Goal: Information Seeking & Learning: Check status

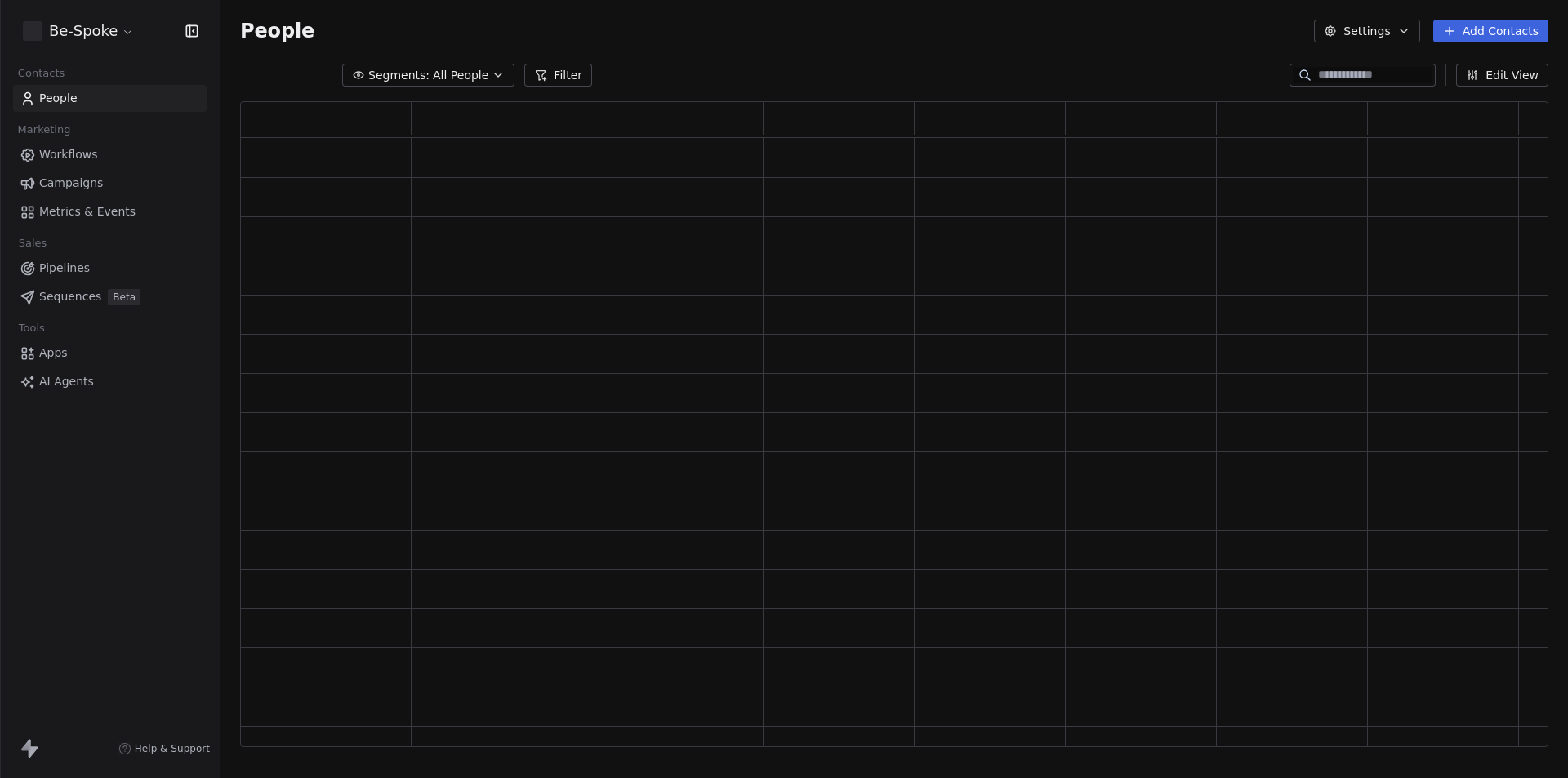
scroll to position [633, 1296]
click at [62, 158] on span "Workflows" at bounding box center [68, 155] width 58 height 17
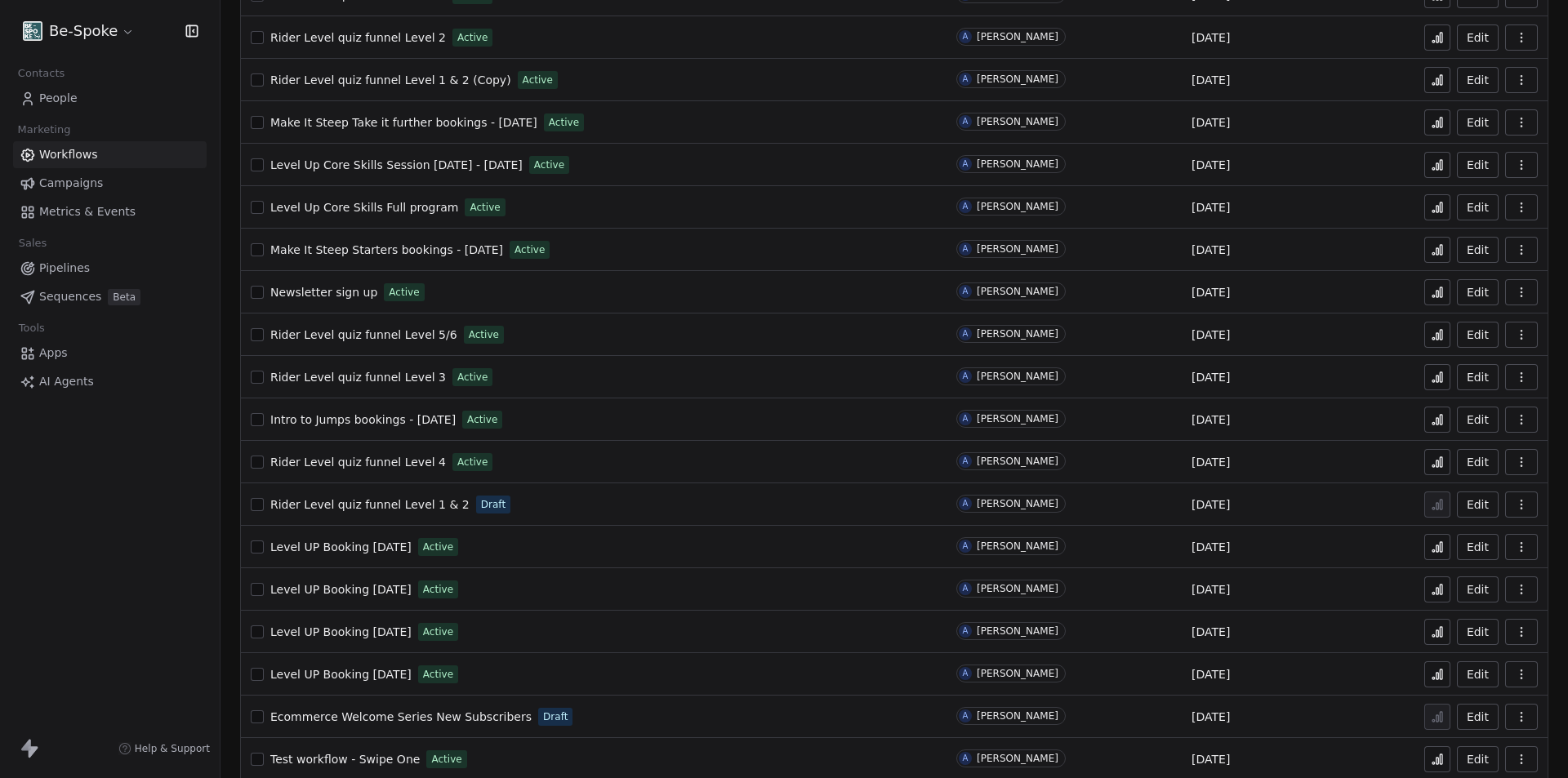
scroll to position [167, 0]
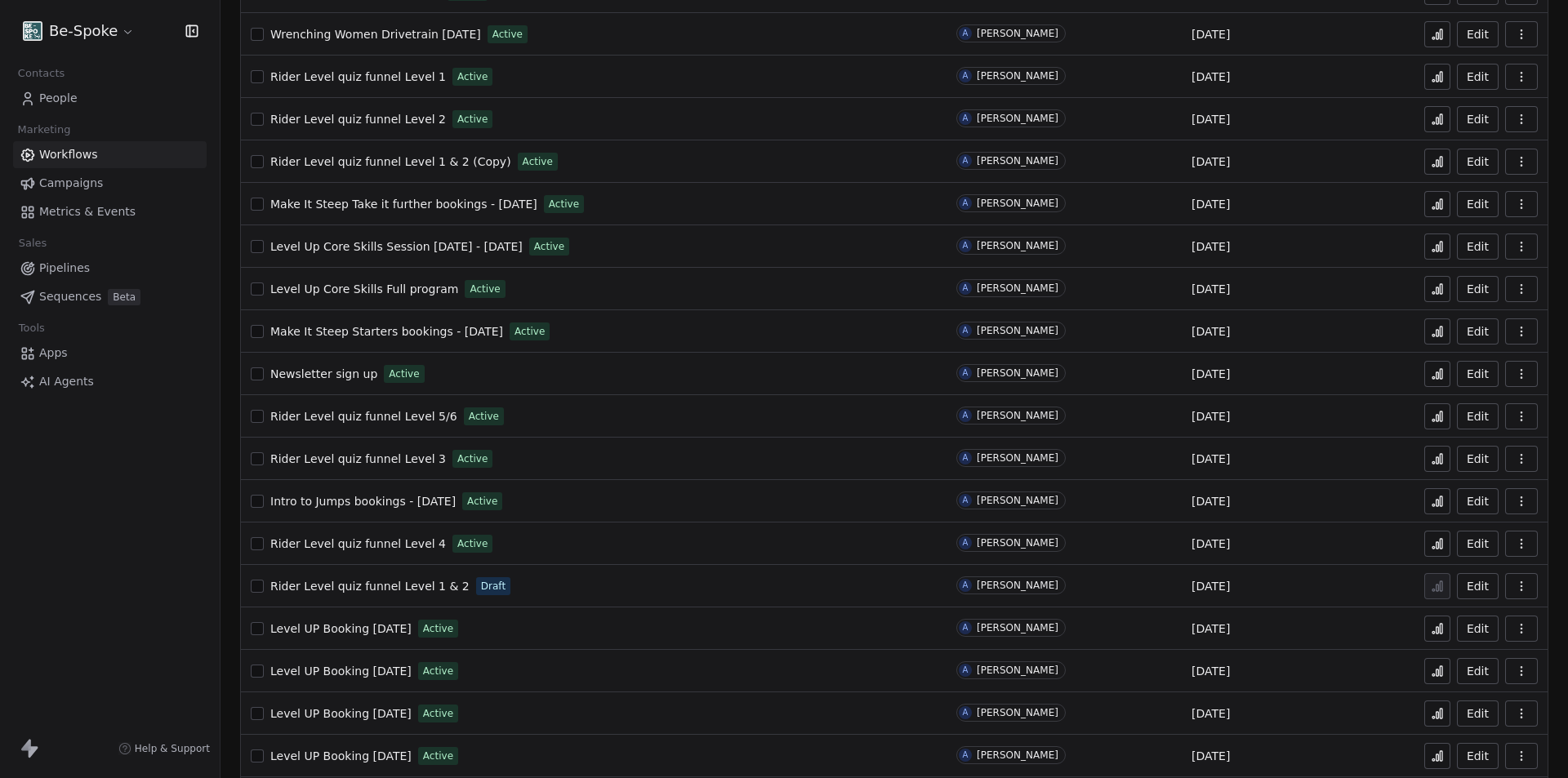
click at [416, 586] on span "Rider Level quiz funnel Level 1 & 2" at bounding box center [370, 587] width 199 height 13
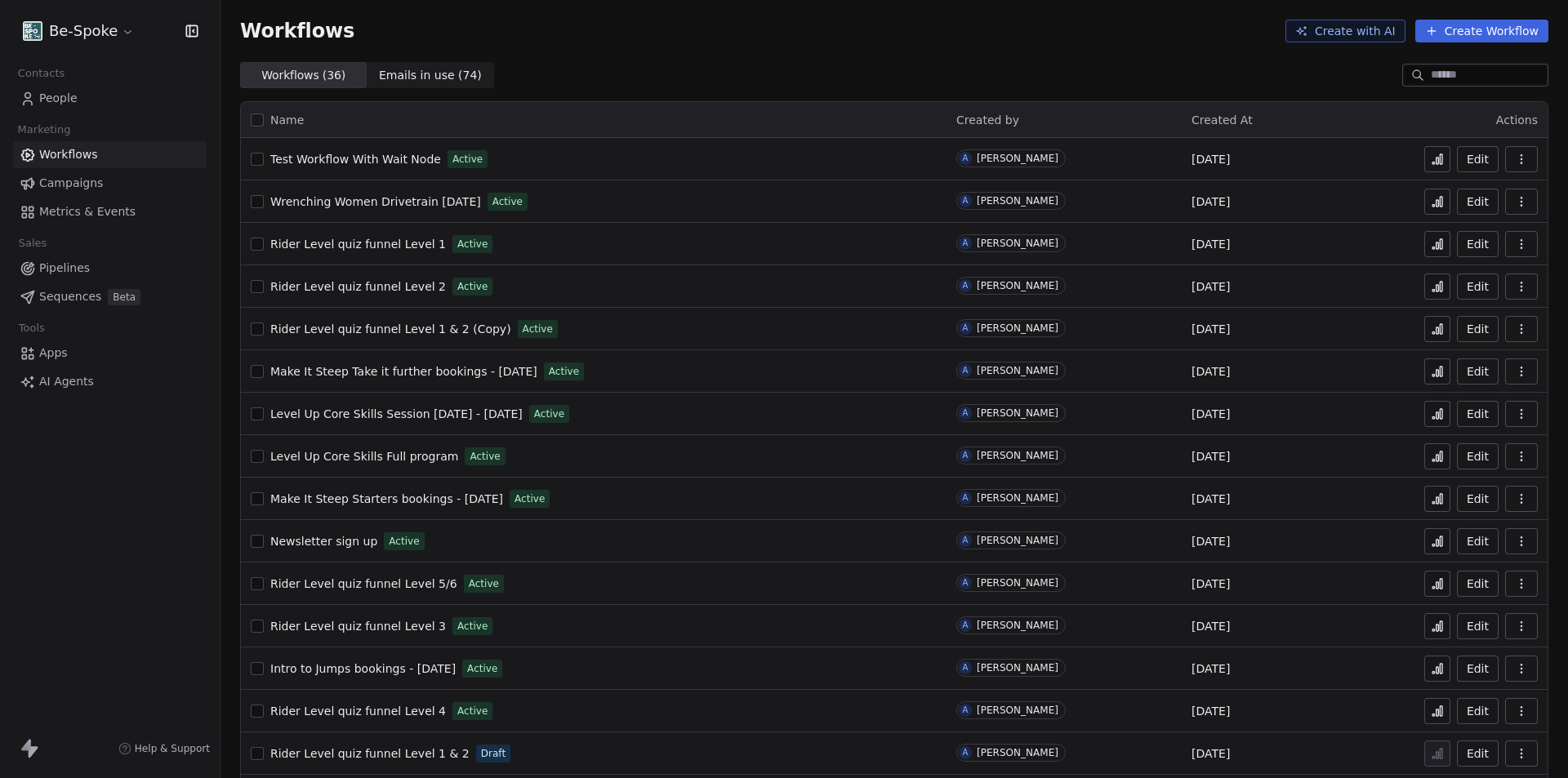
scroll to position [245, 0]
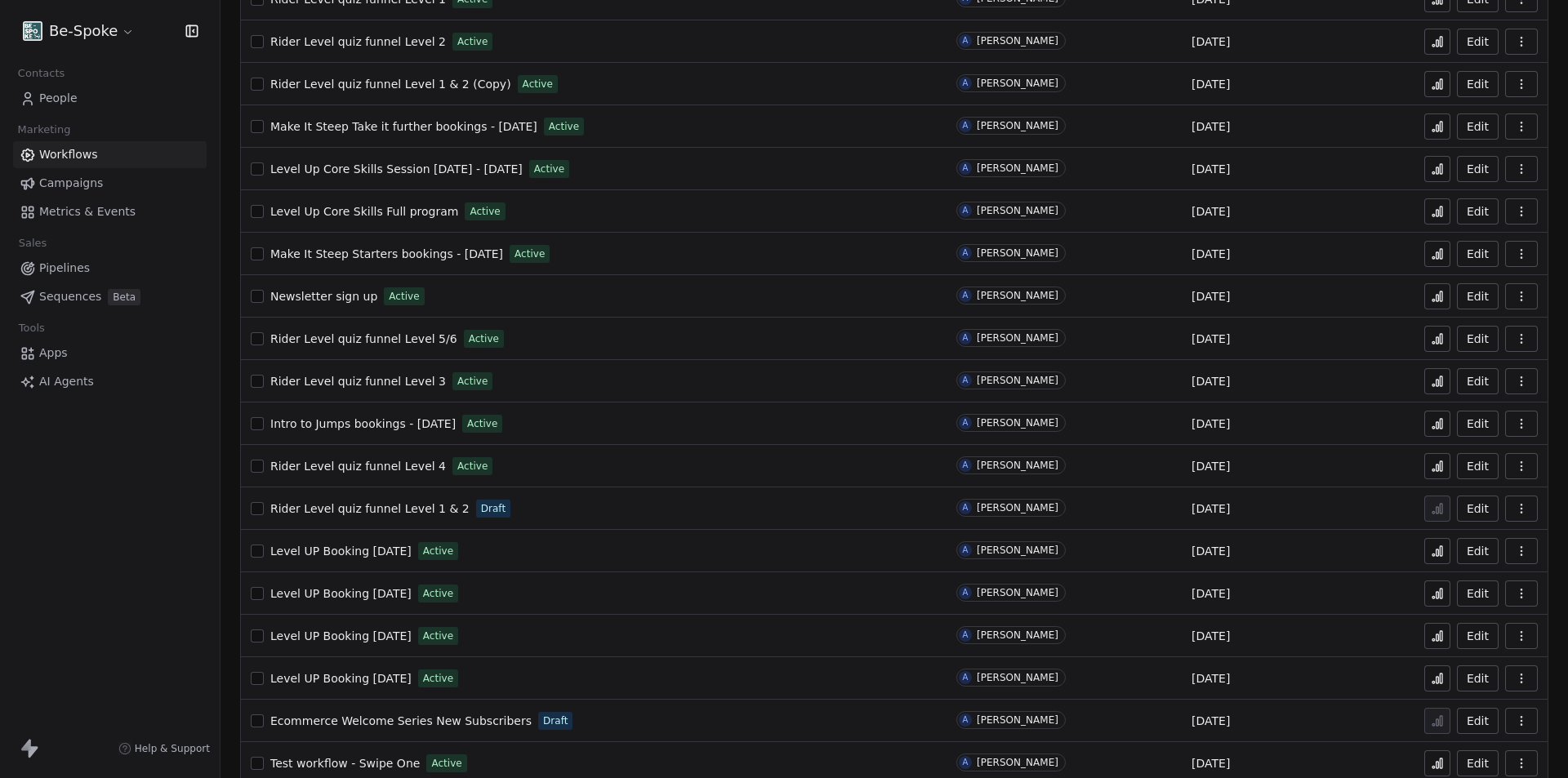
click at [1465, 510] on button "Edit" at bounding box center [1478, 508] width 42 height 26
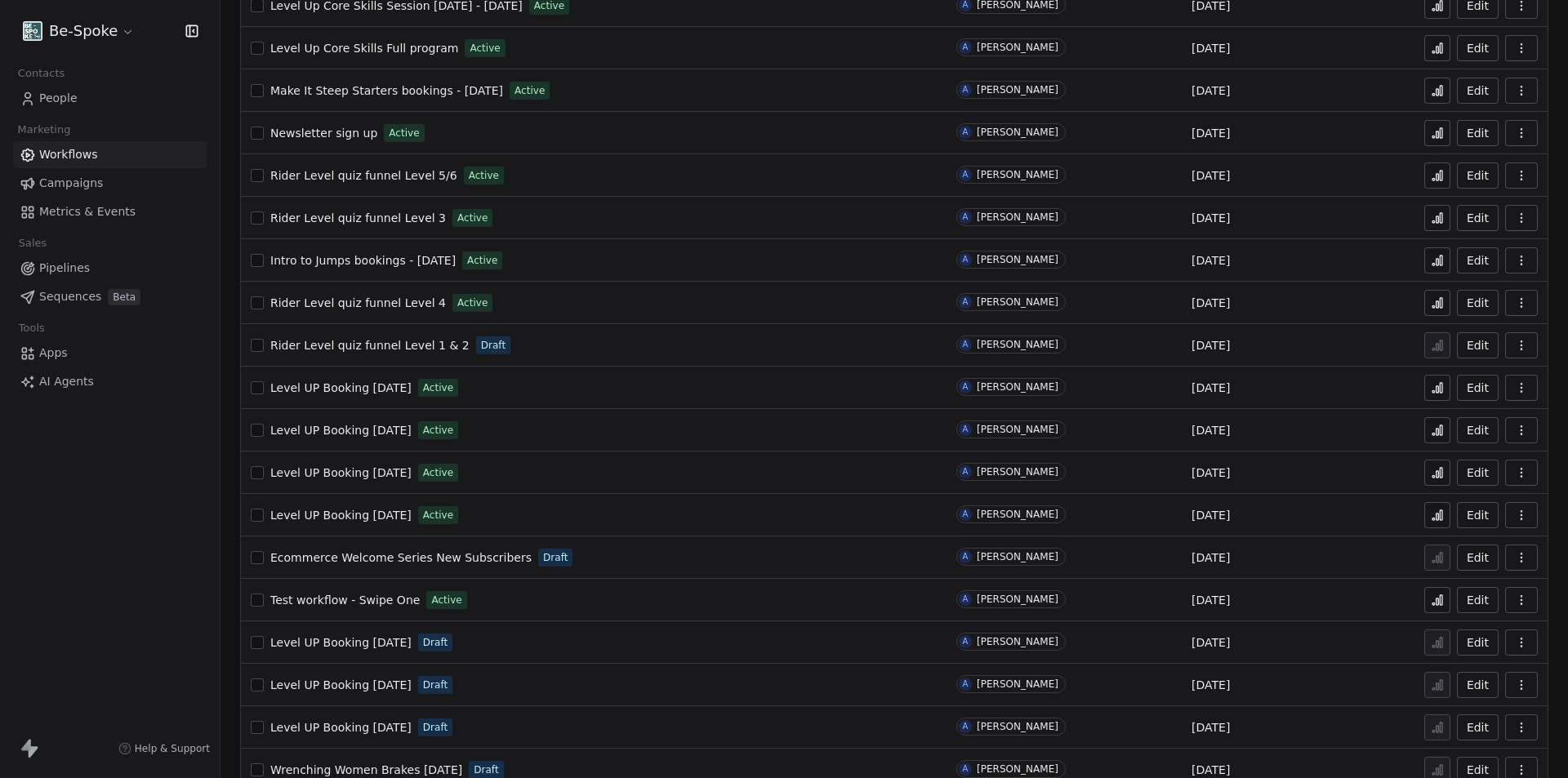
scroll to position [81, 0]
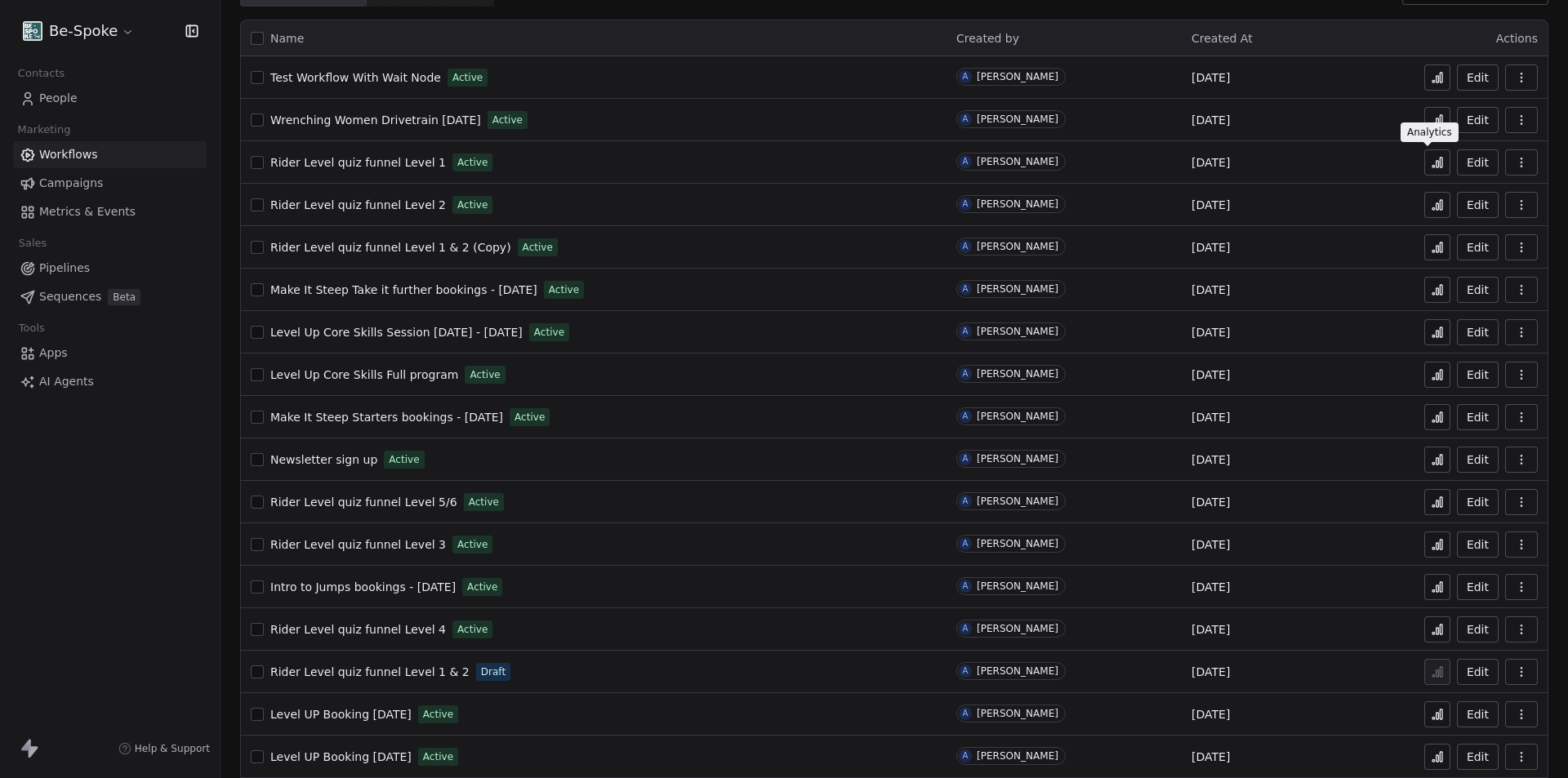
click at [1431, 164] on icon at bounding box center [1438, 163] width 13 height 13
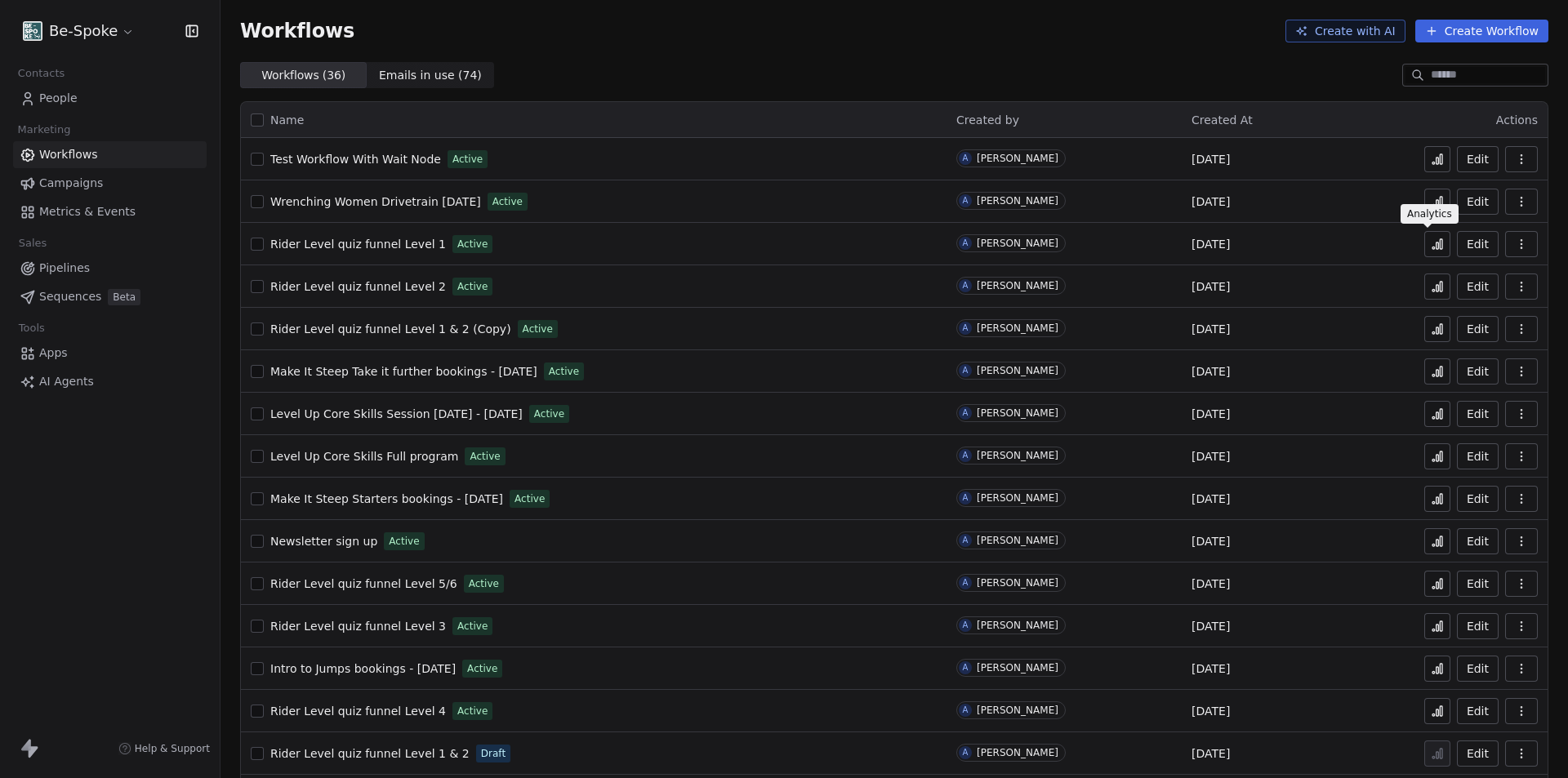
click at [1431, 240] on icon at bounding box center [1438, 244] width 13 height 13
click at [55, 105] on span "People" at bounding box center [58, 99] width 38 height 17
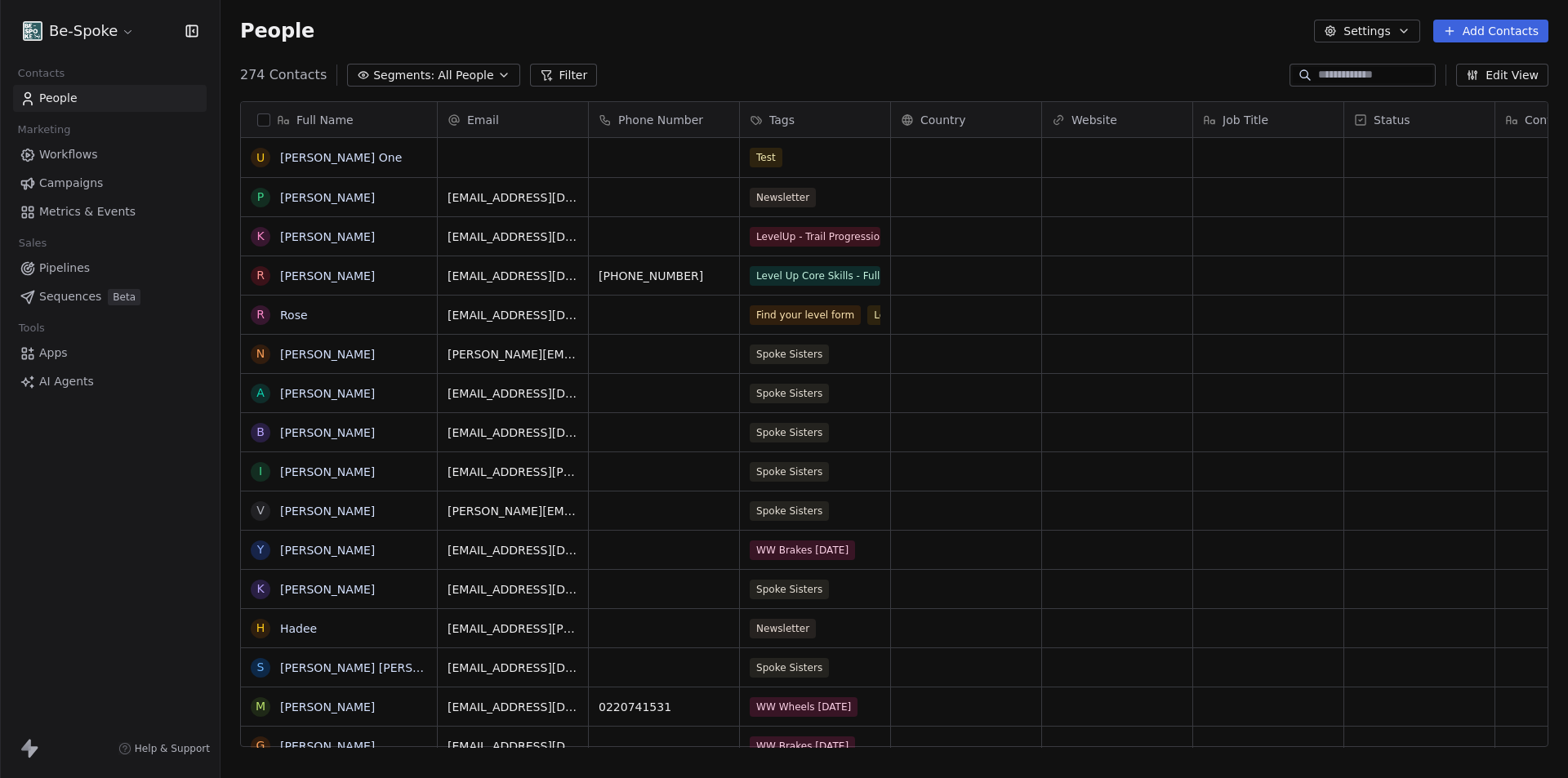
scroll to position [672, 1335]
click at [558, 75] on button "Filter" at bounding box center [564, 76] width 68 height 23
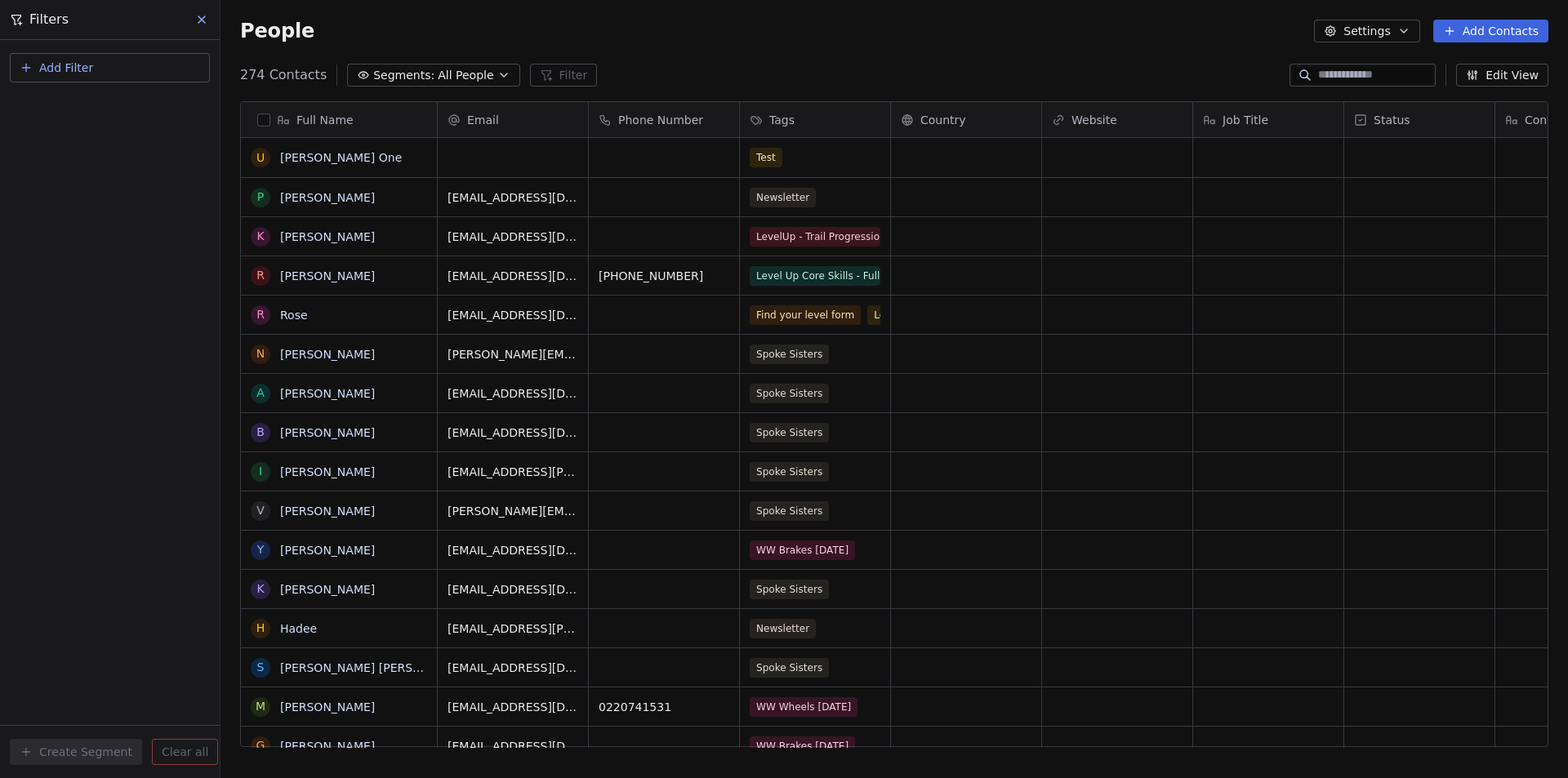
click at [63, 64] on span "Add Filter" at bounding box center [66, 68] width 54 height 17
click at [57, 118] on div "Contact properties" at bounding box center [110, 105] width 186 height 26
type input "***"
click at [55, 167] on div "Tags" at bounding box center [109, 165] width 166 height 16
click at [65, 169] on div "Includes" at bounding box center [110, 173] width 170 height 26
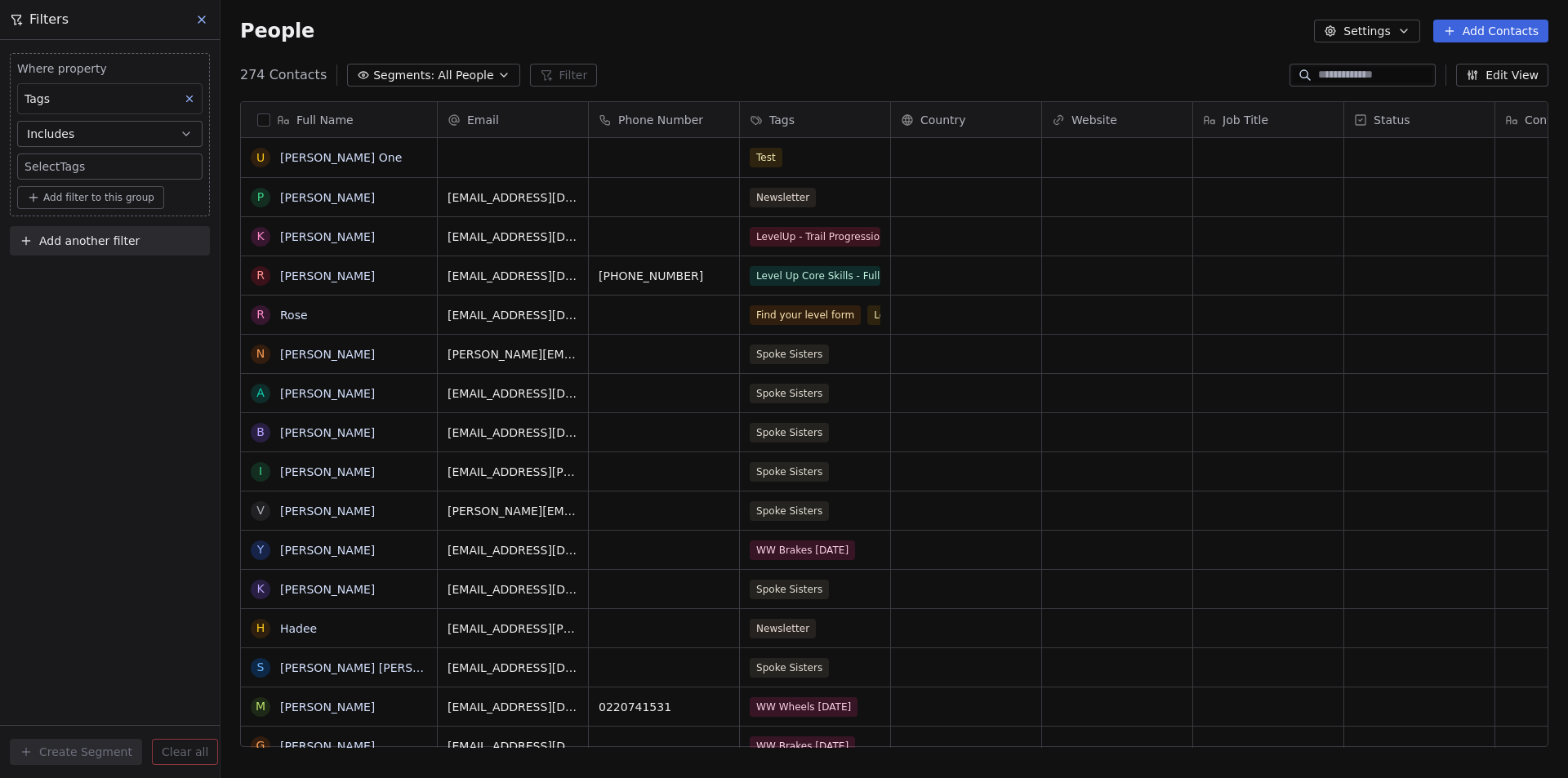
click at [62, 169] on body "Be-Spoke Contacts People Marketing Workflows Campaigns Metrics & Events Sales P…" at bounding box center [784, 389] width 1568 height 778
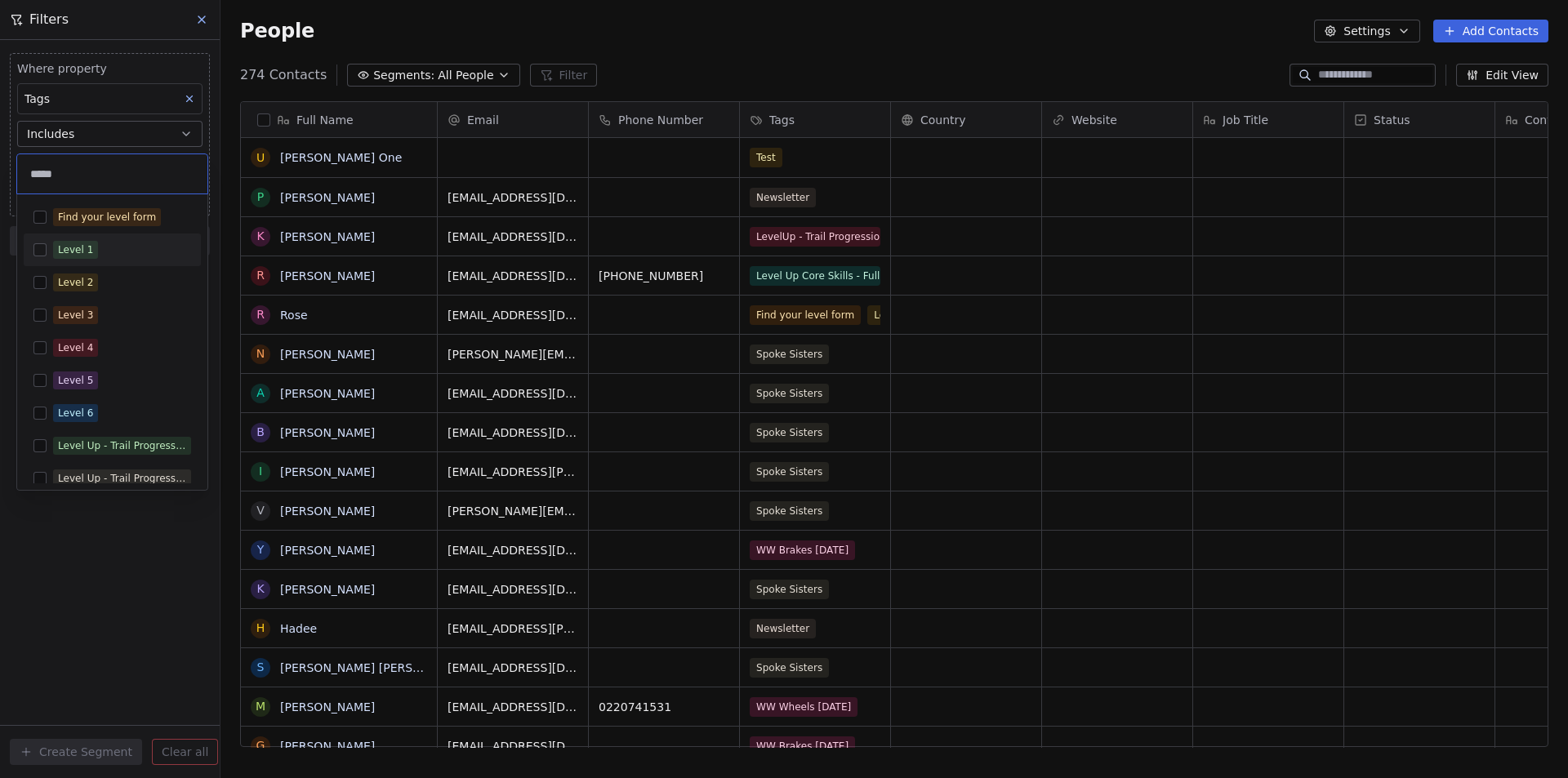
type input "*****"
click at [87, 258] on span "Level 1" at bounding box center [75, 250] width 45 height 18
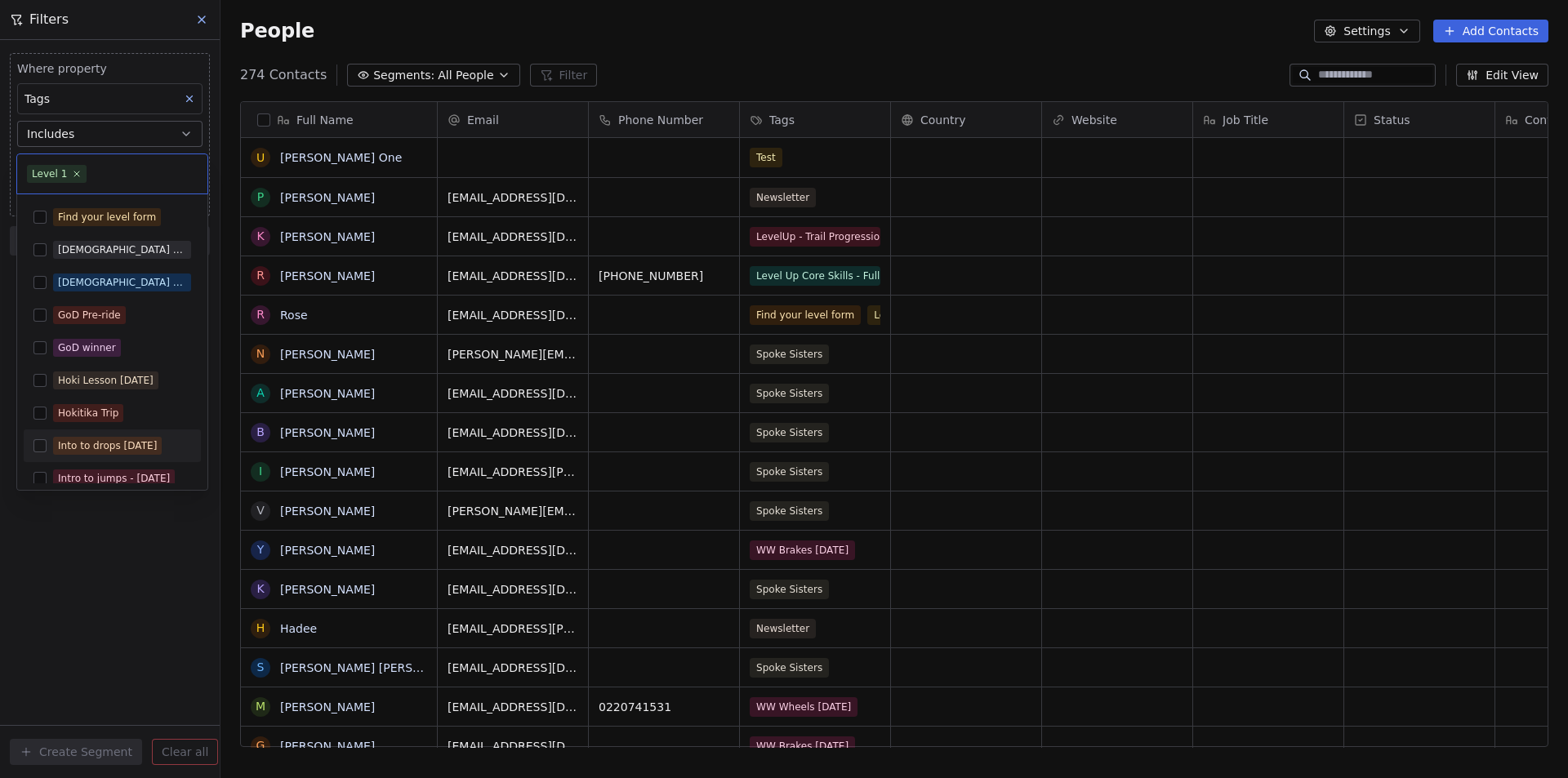
click at [120, 603] on html "Be-Spoke Contacts People Marketing Workflows Campaigns Metrics & Events Sales P…" at bounding box center [784, 389] width 1568 height 778
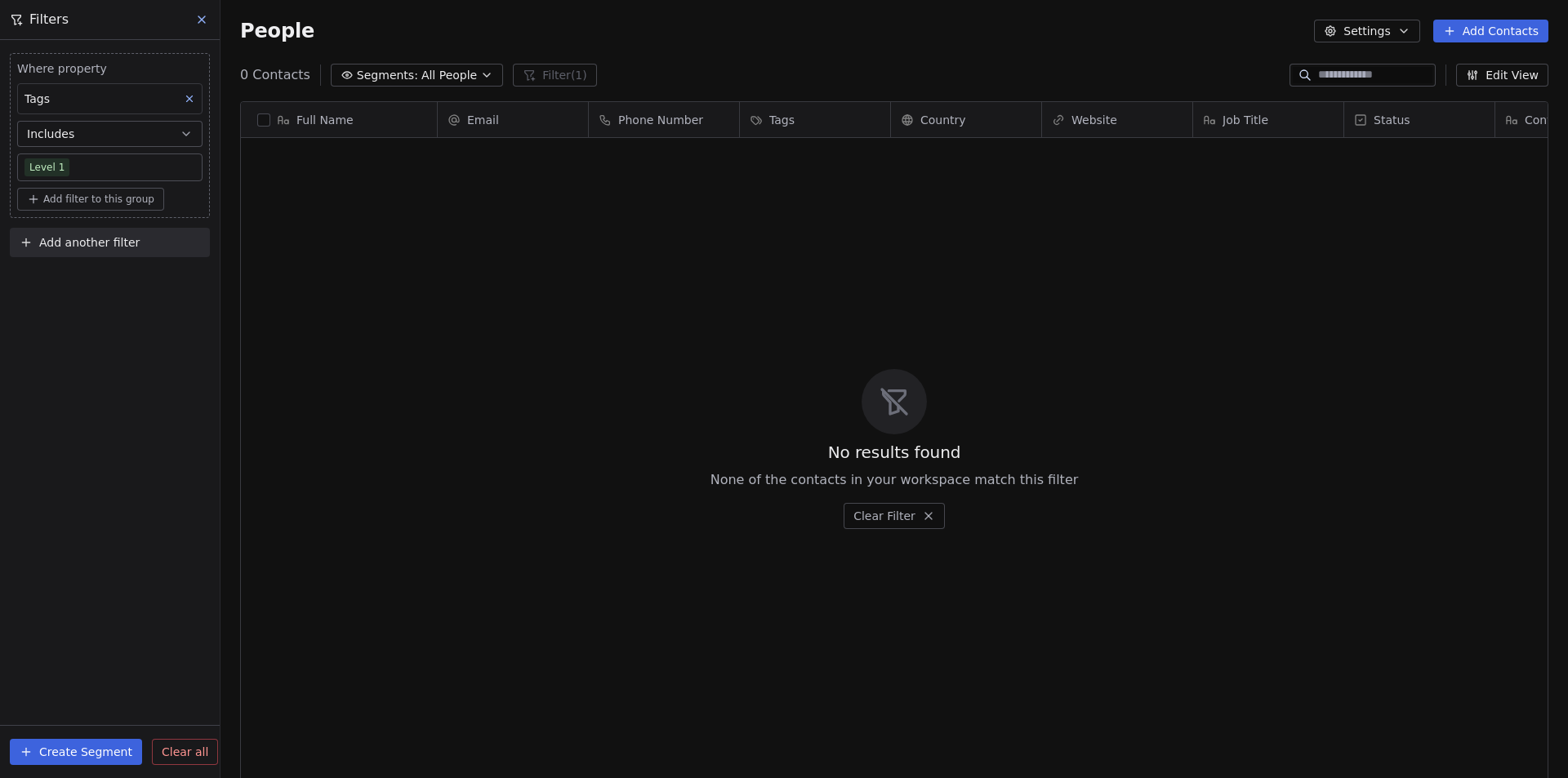
click at [55, 164] on body "Be-Spoke Contacts People Marketing Workflows Campaigns Metrics & Events Sales P…" at bounding box center [784, 389] width 1568 height 778
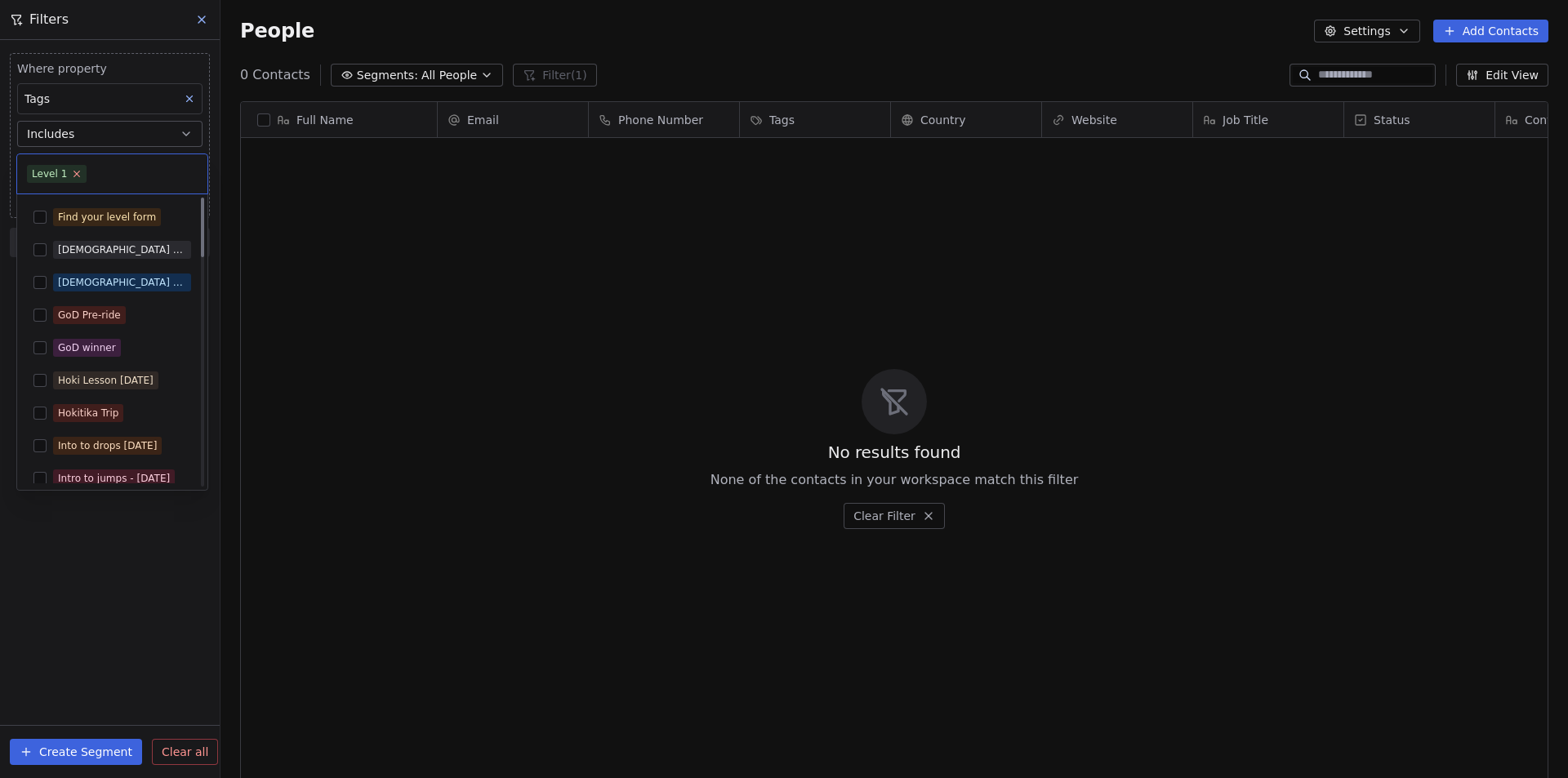
click at [76, 175] on icon at bounding box center [77, 173] width 11 height 11
click at [65, 169] on input "text" at bounding box center [112, 173] width 170 height 18
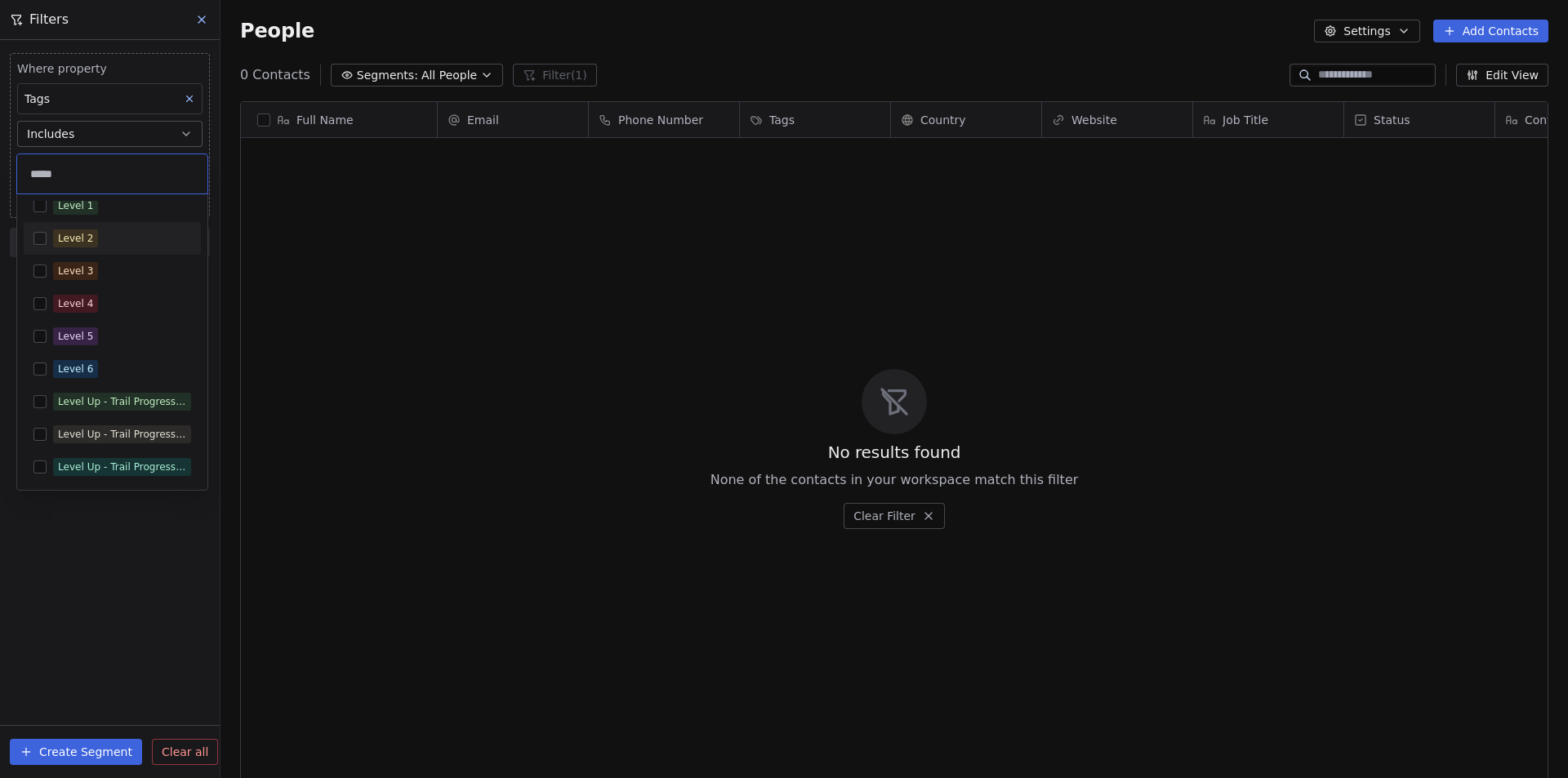
type input "*****"
click at [66, 233] on div "Level 2" at bounding box center [76, 237] width 35 height 14
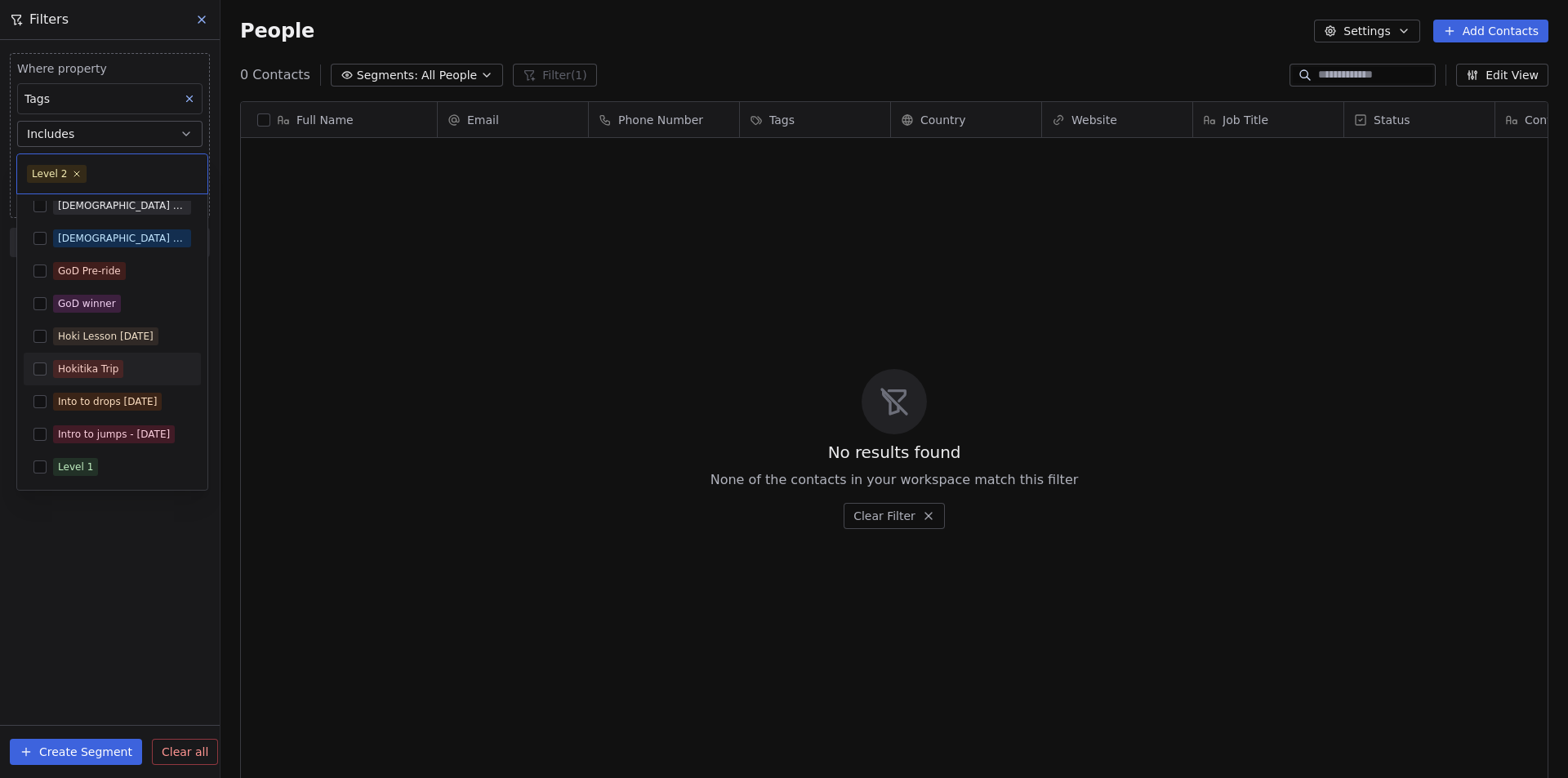
click at [102, 626] on html "Be-Spoke Contacts People Marketing Workflows Campaigns Metrics & Events Sales P…" at bounding box center [784, 389] width 1568 height 778
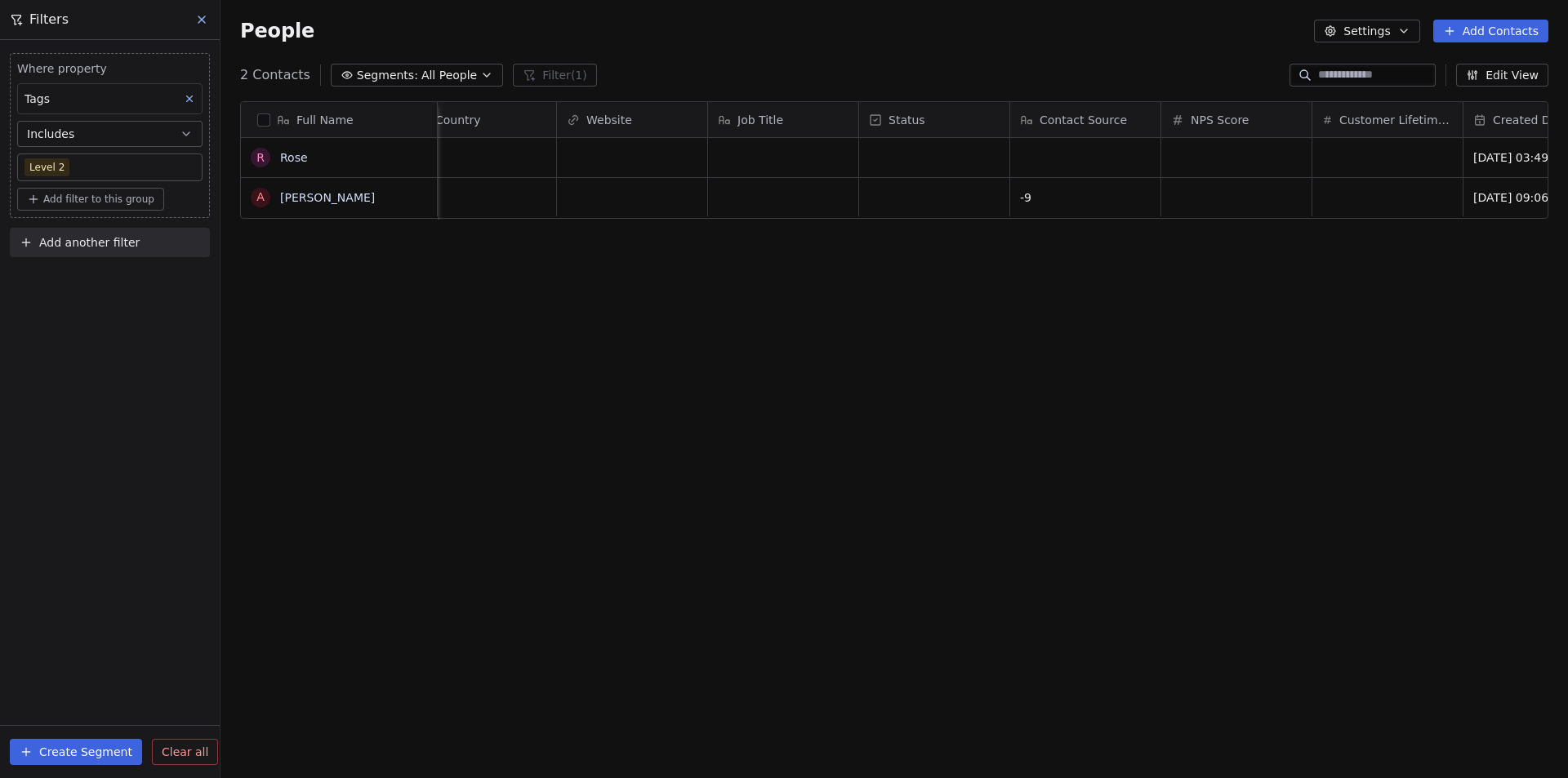
scroll to position [0, 0]
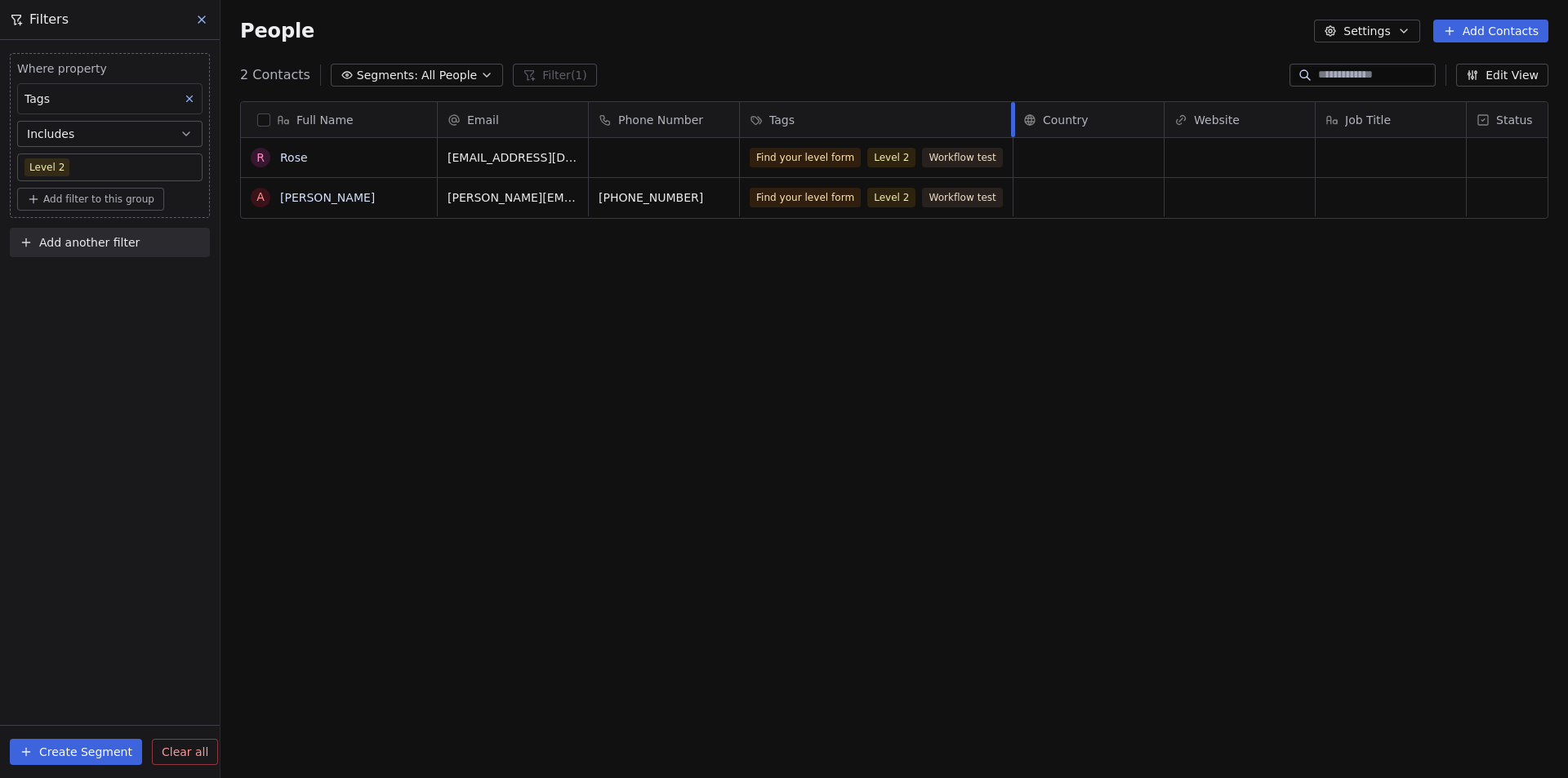
drag, startPoint x: 888, startPoint y: 114, endPoint x: 1011, endPoint y: 122, distance: 123.3
click at [1011, 122] on div at bounding box center [1013, 120] width 4 height 35
click at [292, 161] on link "Rose" at bounding box center [294, 158] width 28 height 13
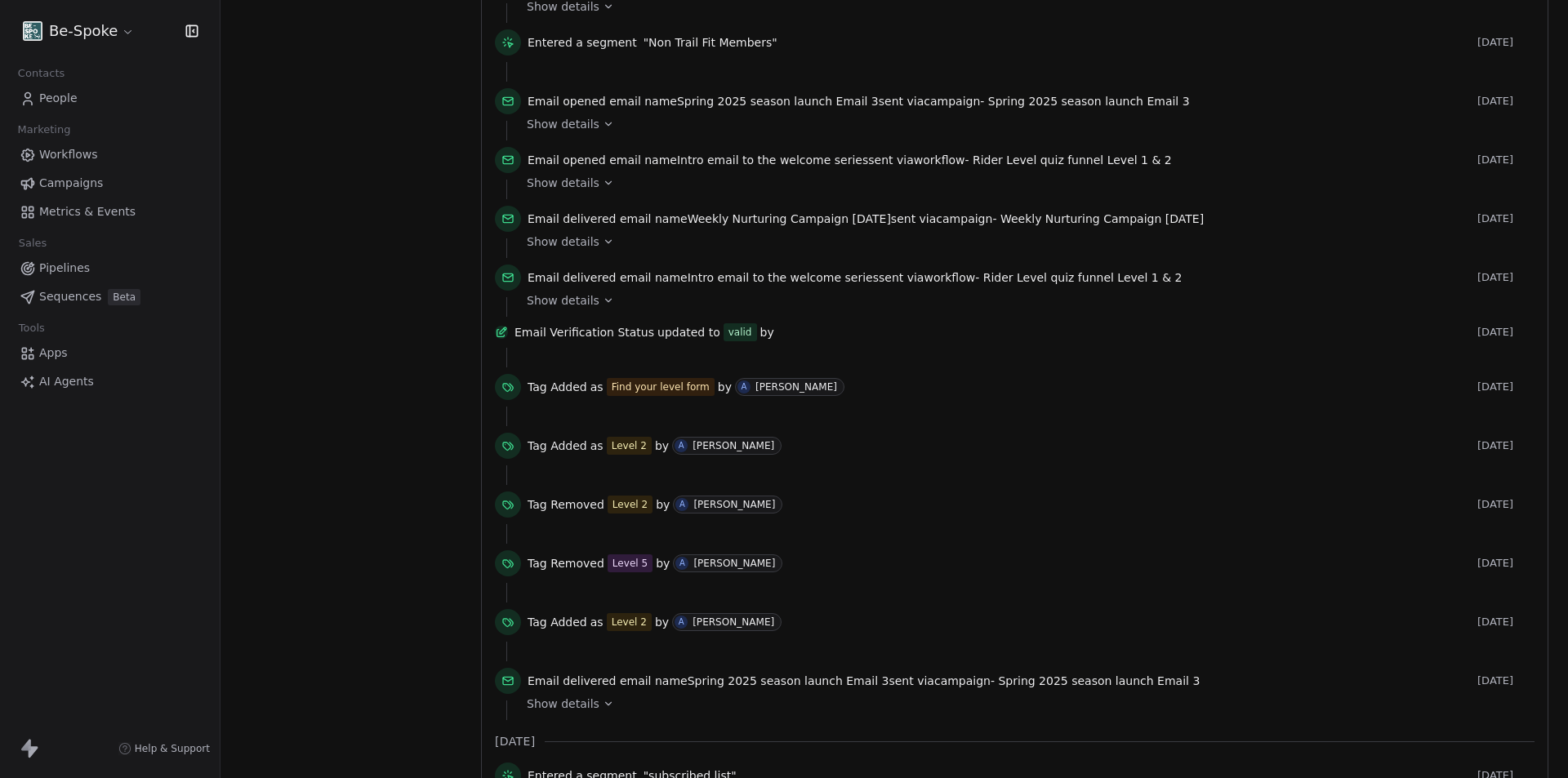
scroll to position [1171, 0]
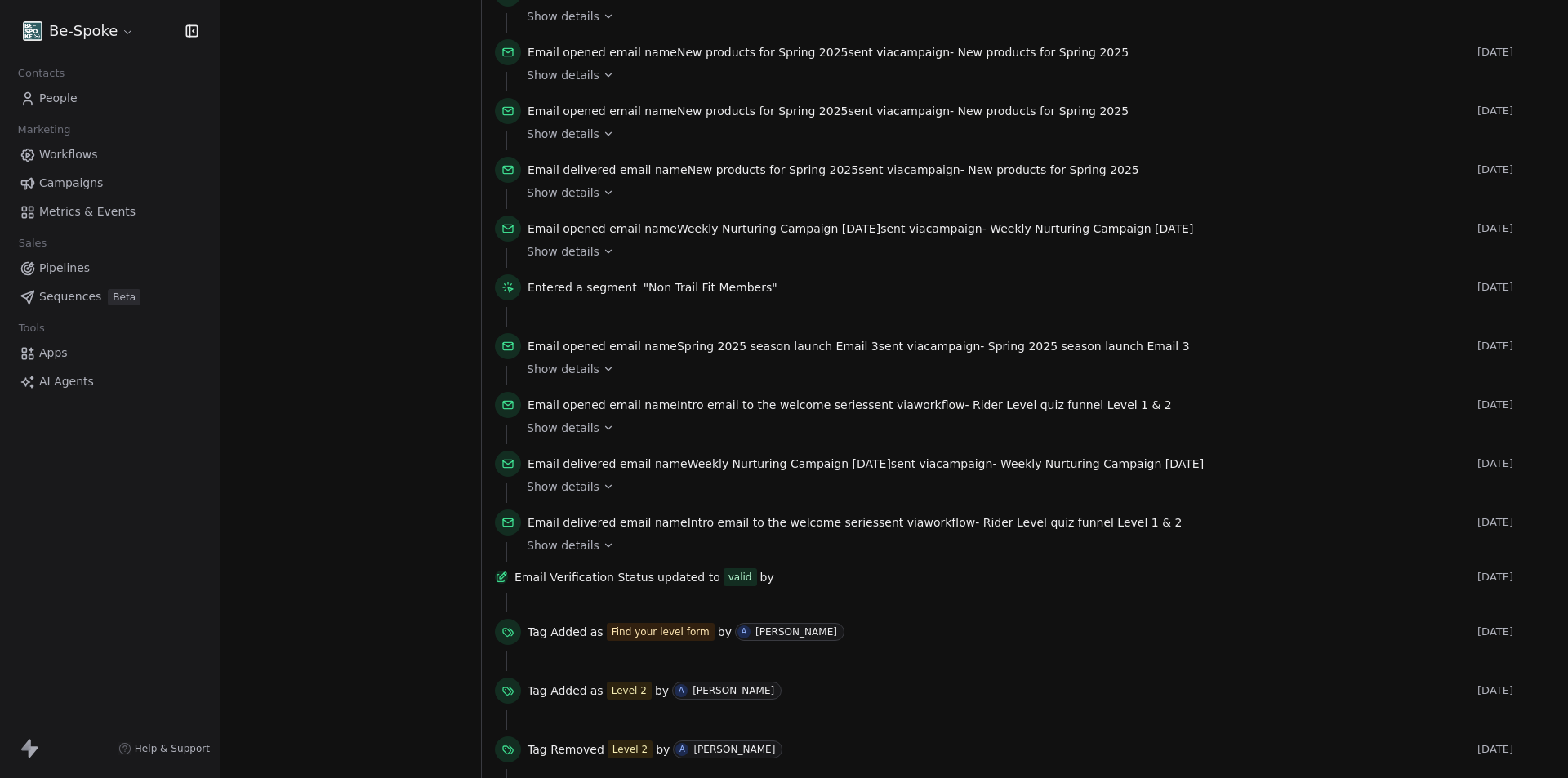
click at [603, 433] on icon at bounding box center [609, 428] width 11 height 11
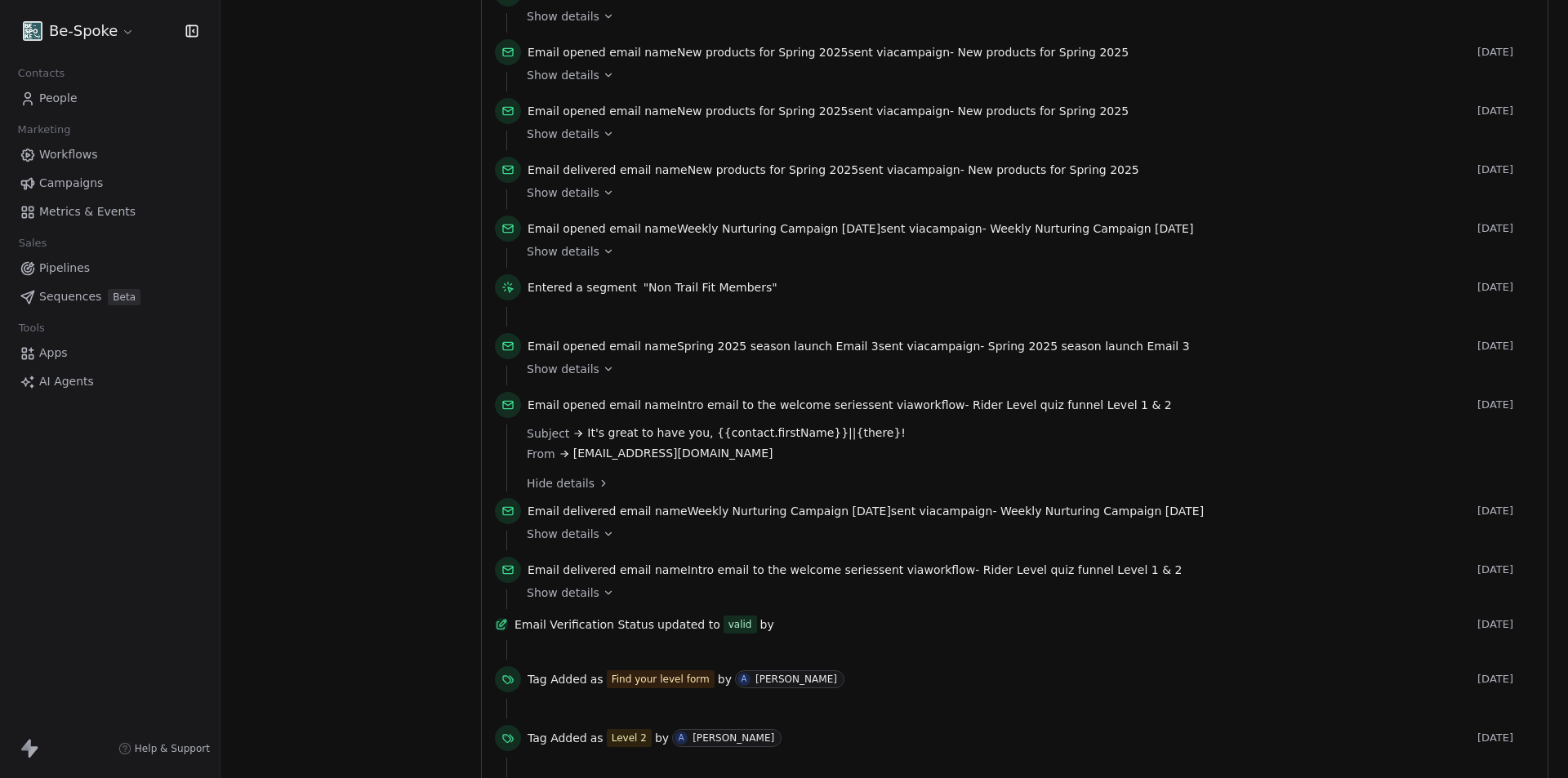
click at [579, 404] on span "Email opened" at bounding box center [567, 405] width 78 height 13
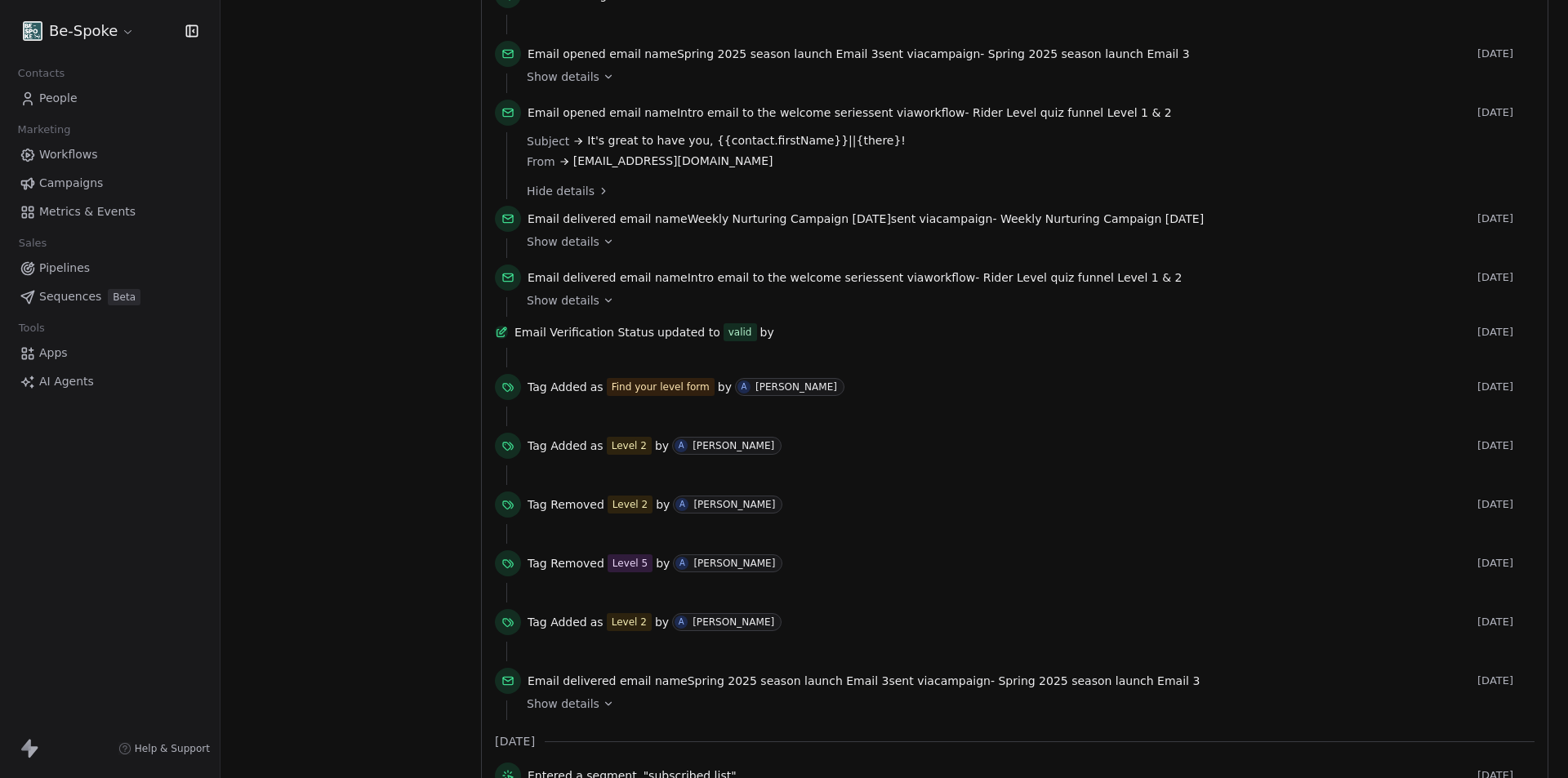
scroll to position [1382, 0]
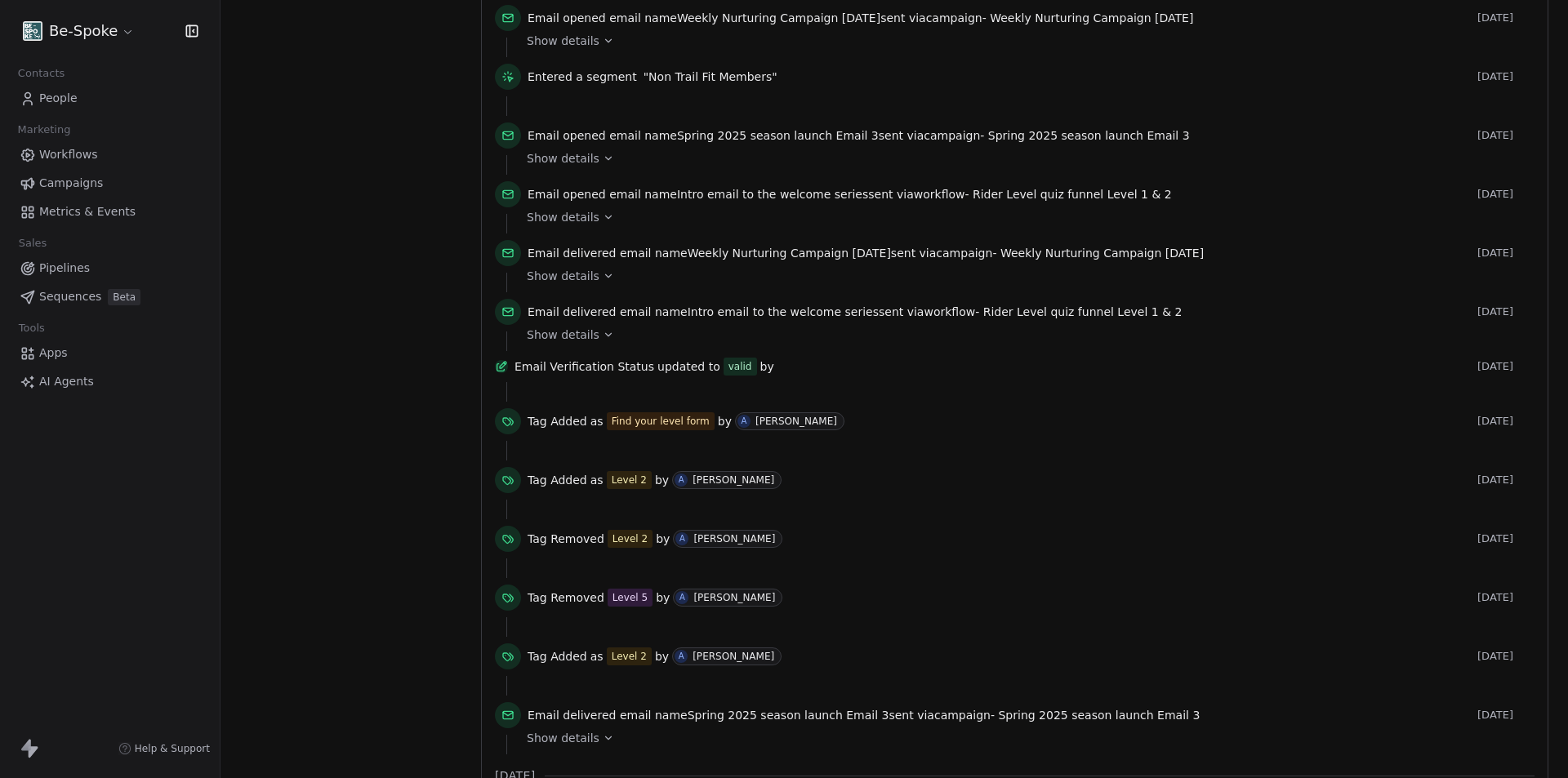
click at [603, 337] on icon at bounding box center [609, 335] width 11 height 11
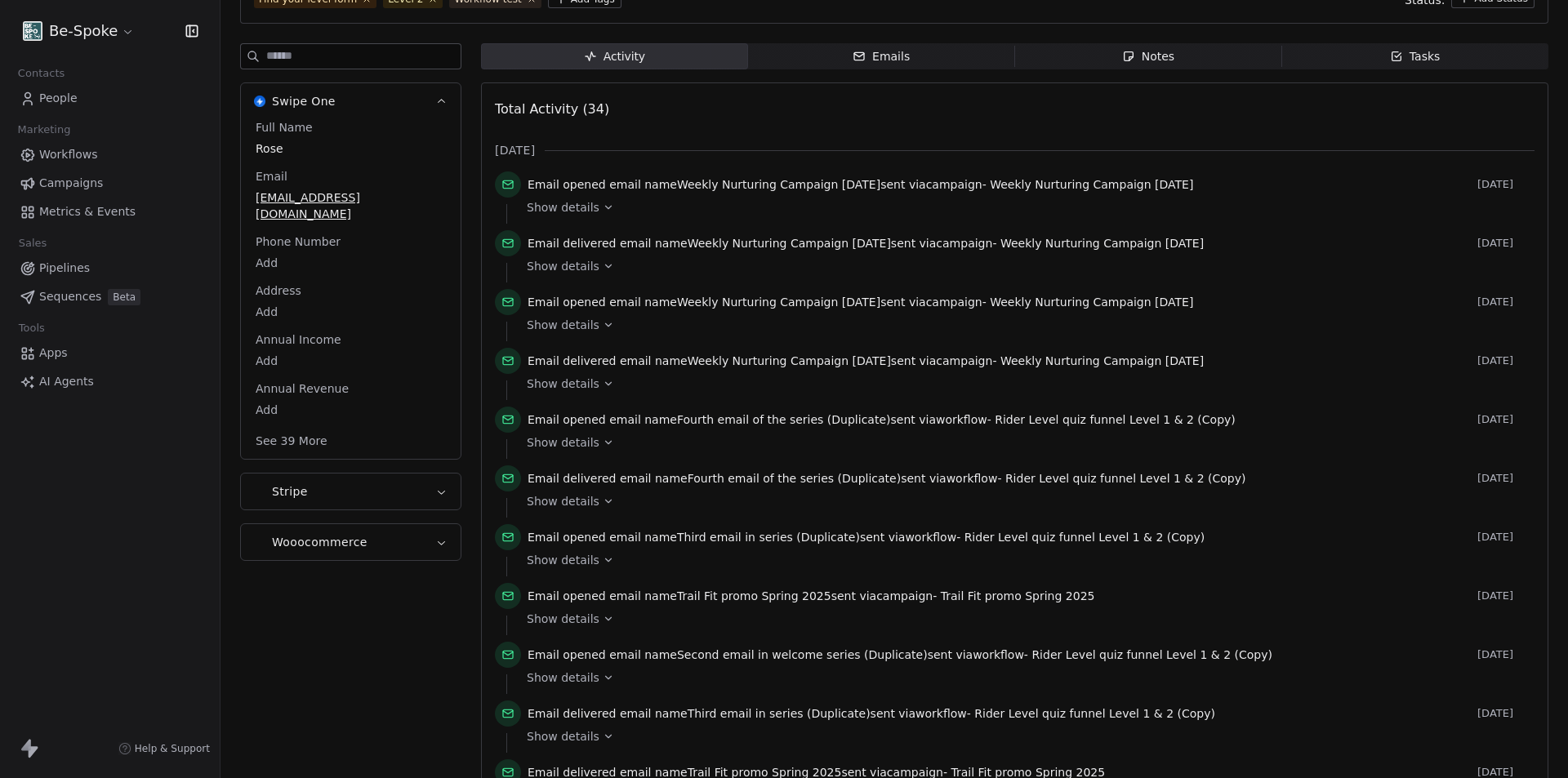
scroll to position [0, 0]
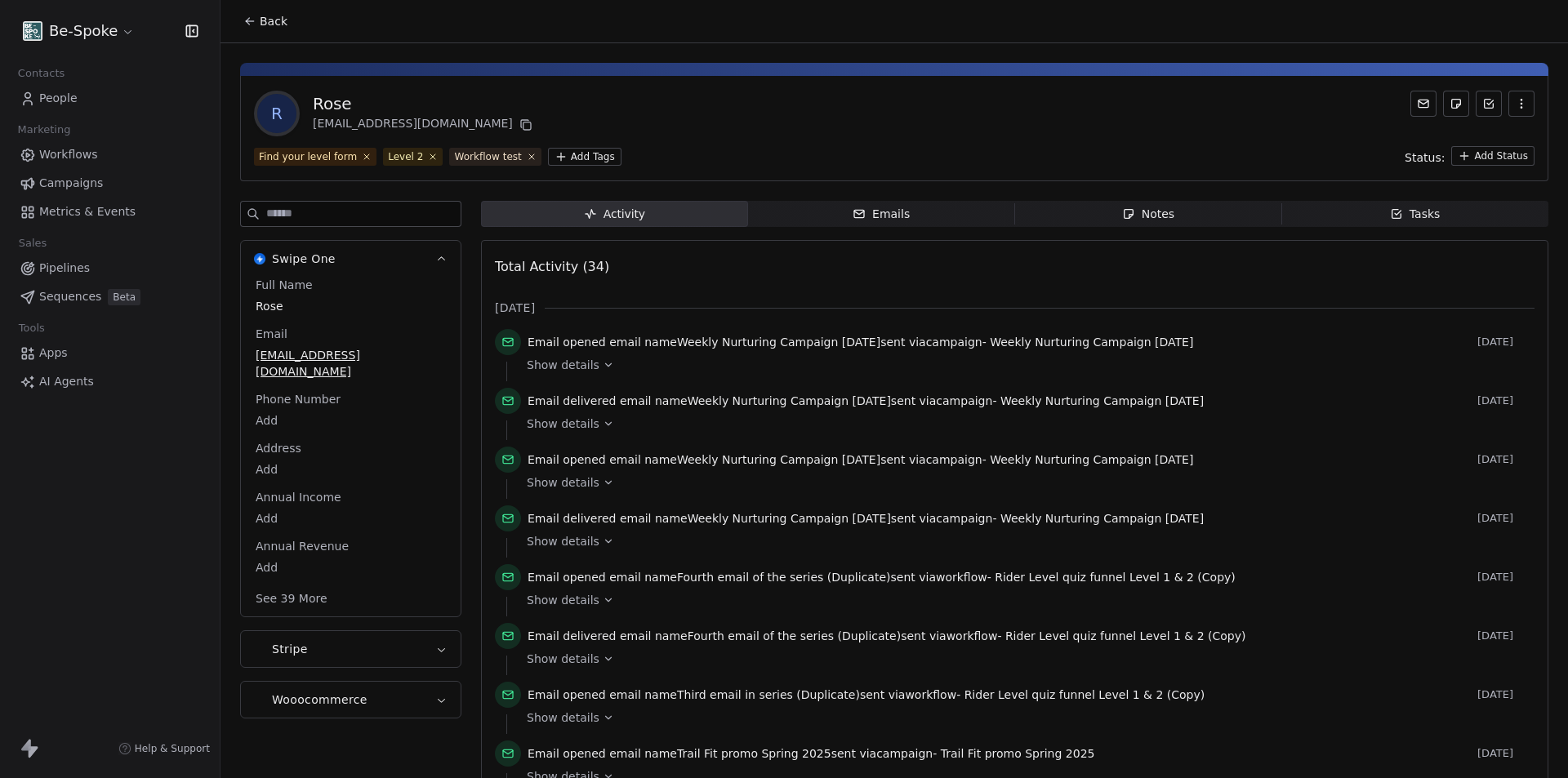
click at [253, 26] on icon at bounding box center [250, 21] width 13 height 13
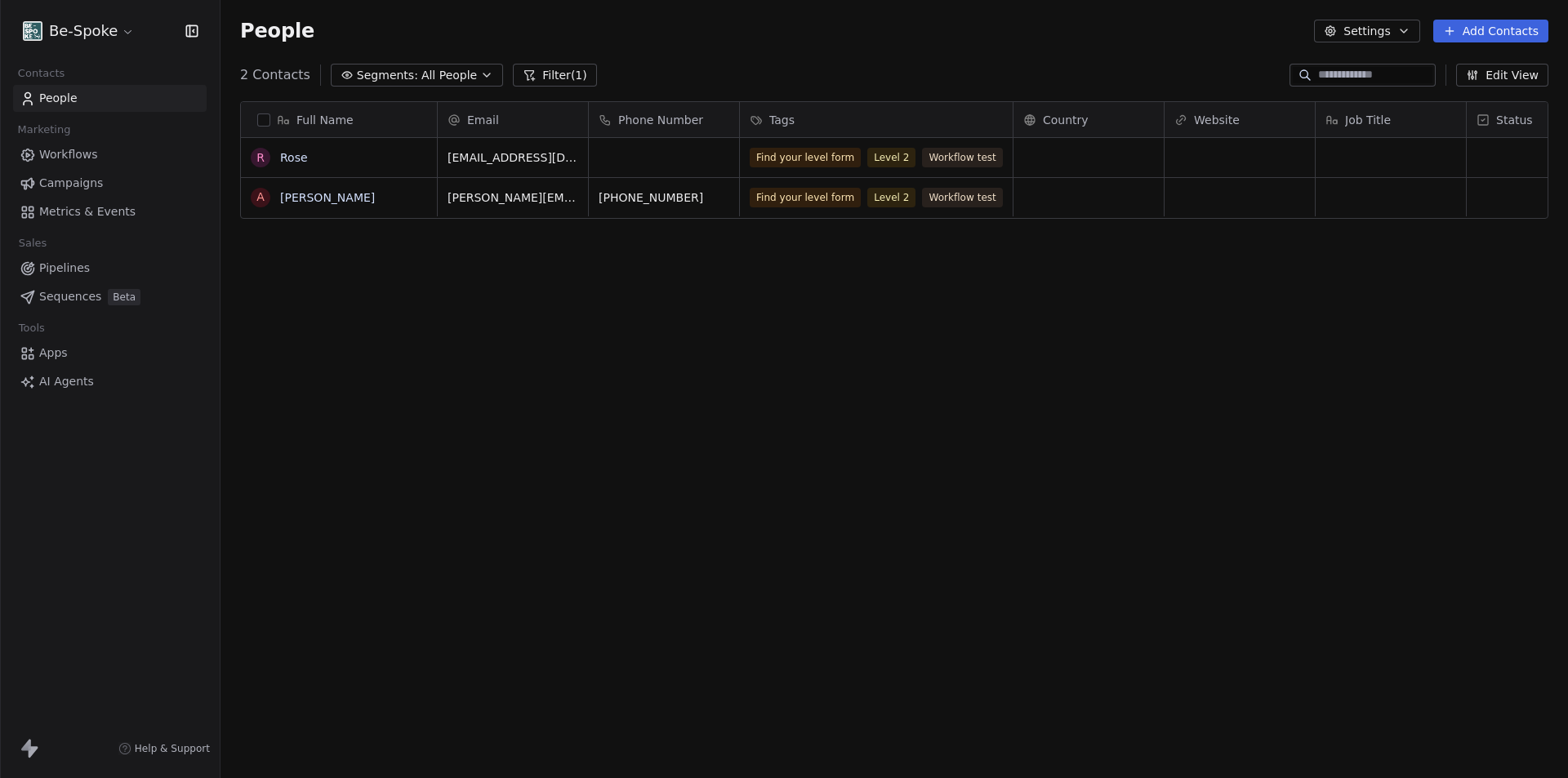
click at [111, 36] on html "Be-Spoke Contacts People Marketing Workflows Campaigns Metrics & Events Sales P…" at bounding box center [784, 389] width 1568 height 778
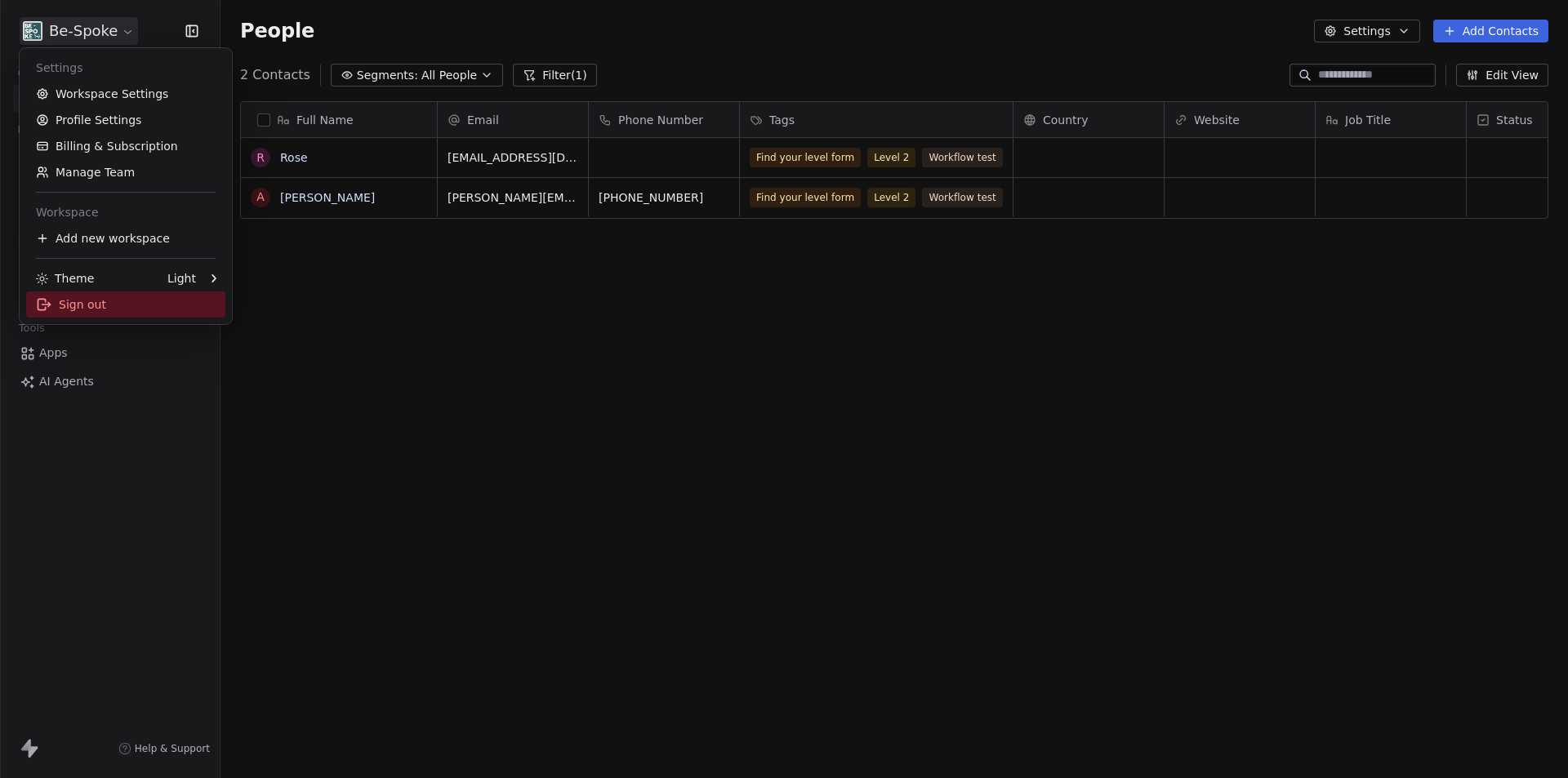
click at [93, 305] on div "Sign out" at bounding box center [125, 304] width 199 height 26
